Goal: Answer question/provide support

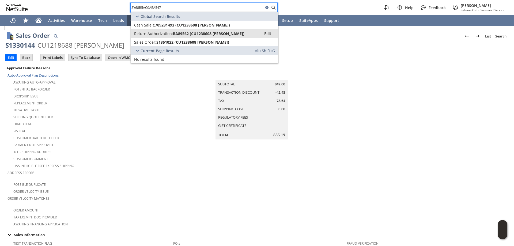
type input "SY68B5AC0AEA547"
click at [186, 33] on span "RA89562 (CU1238608 Uzoma Monye)" at bounding box center [208, 33] width 71 height 5
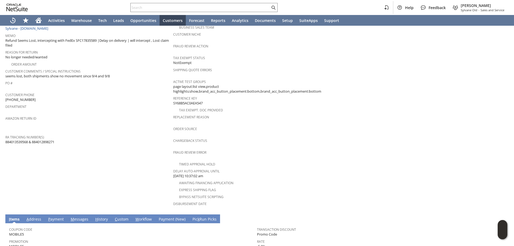
scroll to position [107, 0]
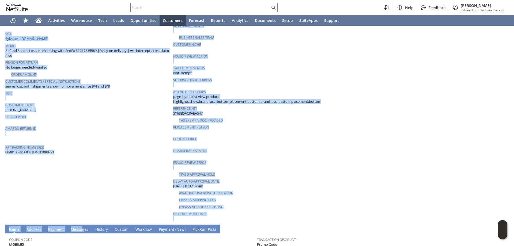
click at [80, 220] on div "Return Authorization List Search RA89562 CU1238608 [PERSON_NAME] Pending Refund…" at bounding box center [257, 137] width 514 height 436
click at [80, 227] on link "M essages" at bounding box center [79, 230] width 20 height 6
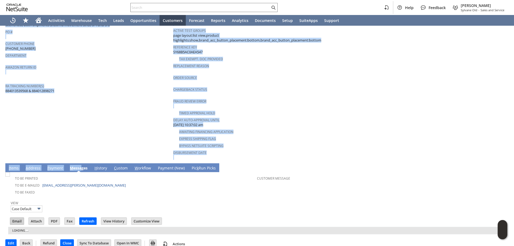
scroll to position [0, 0]
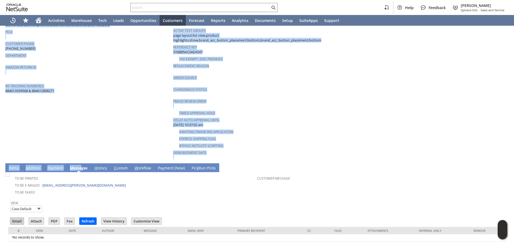
click at [18, 218] on input "Email" at bounding box center [17, 221] width 14 height 7
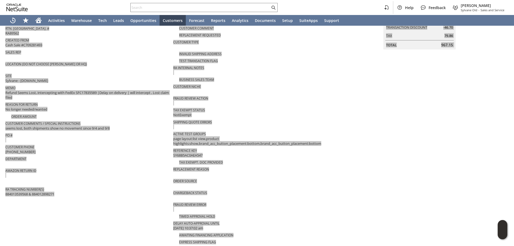
scroll to position [61, 0]
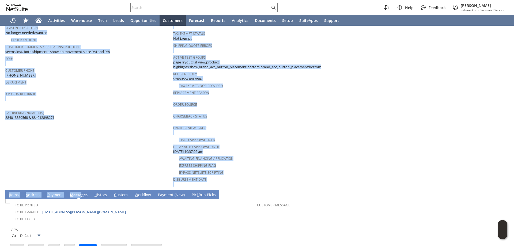
click at [141, 144] on td "Customer CU1238608 [PERSON_NAME] Date [DATE] [GEOGRAPHIC_DATA]. [GEOGRAPHIC_DAT…" at bounding box center [89, 55] width 168 height 265
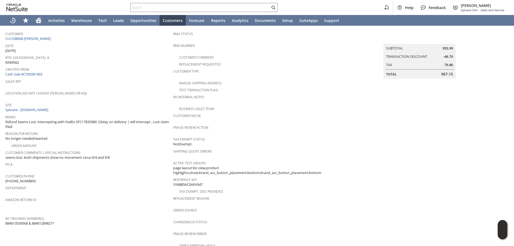
scroll to position [0, 0]
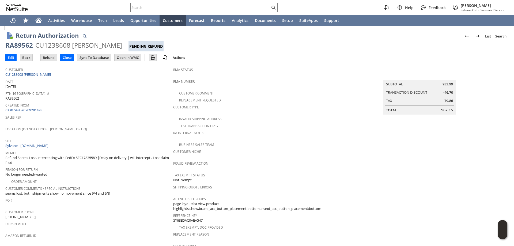
click at [41, 75] on link "CU1238608 [PERSON_NAME]" at bounding box center [28, 74] width 47 height 5
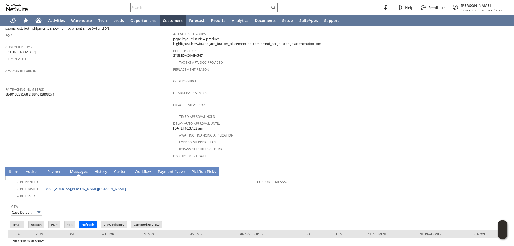
scroll to position [176, 0]
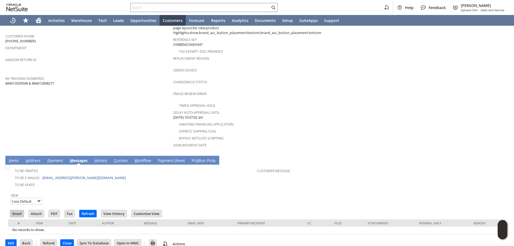
click at [14, 210] on input "Email" at bounding box center [17, 213] width 14 height 7
